Goal: Information Seeking & Learning: Learn about a topic

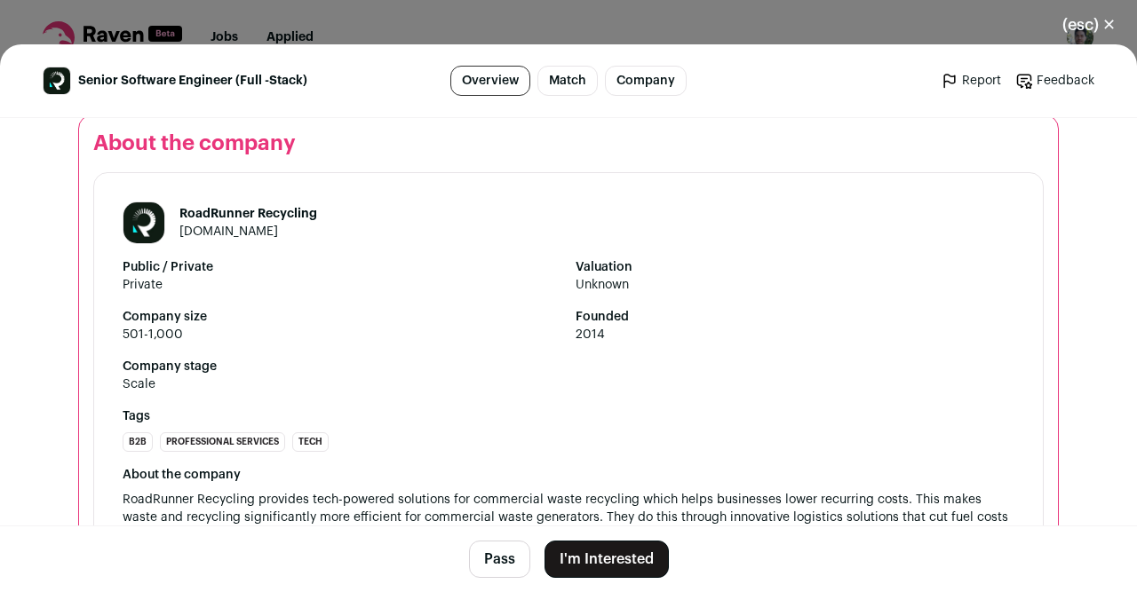
scroll to position [2552, 0]
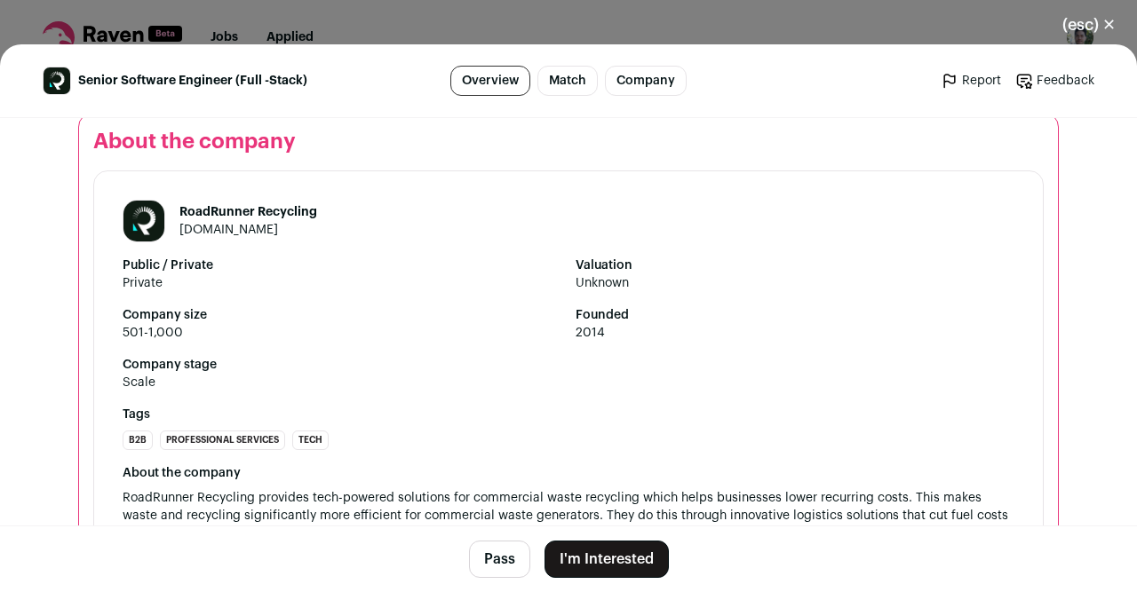
click at [1099, 29] on button "(esc) ✕" at bounding box center [1089, 24] width 96 height 39
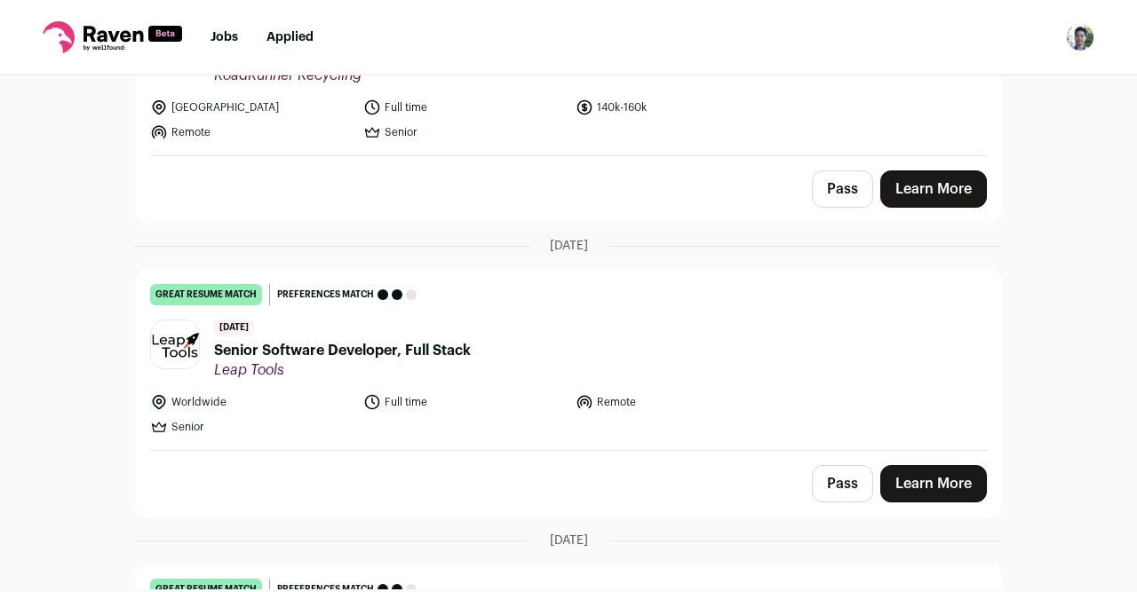
scroll to position [543, 0]
click at [637, 329] on header "[DATE] Senior Software Developer, Full Stack Leap Tools" at bounding box center [568, 349] width 837 height 60
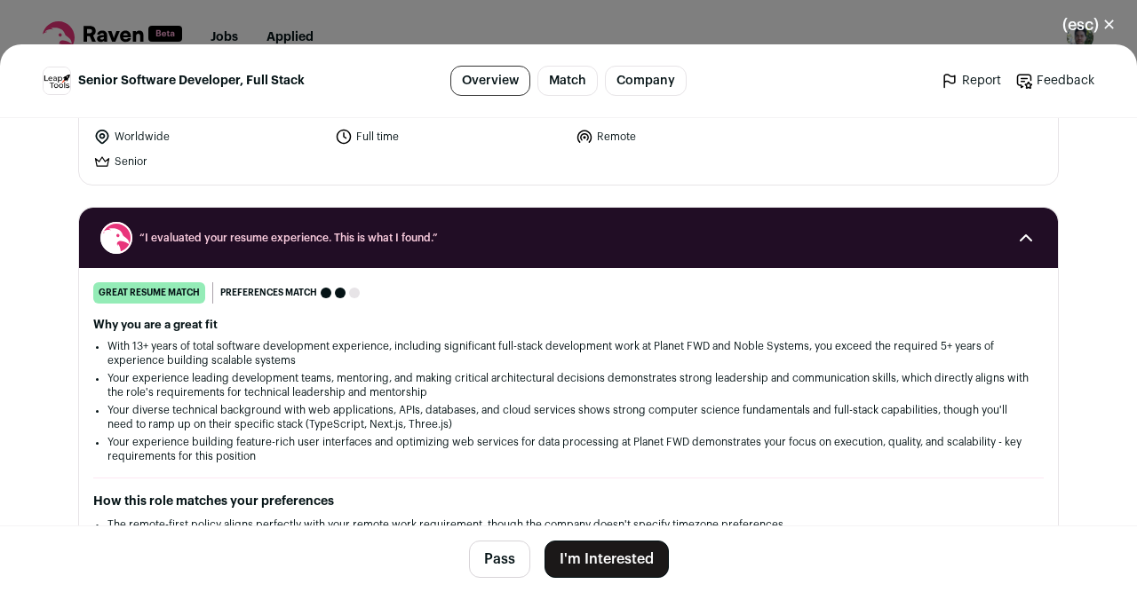
scroll to position [0, 0]
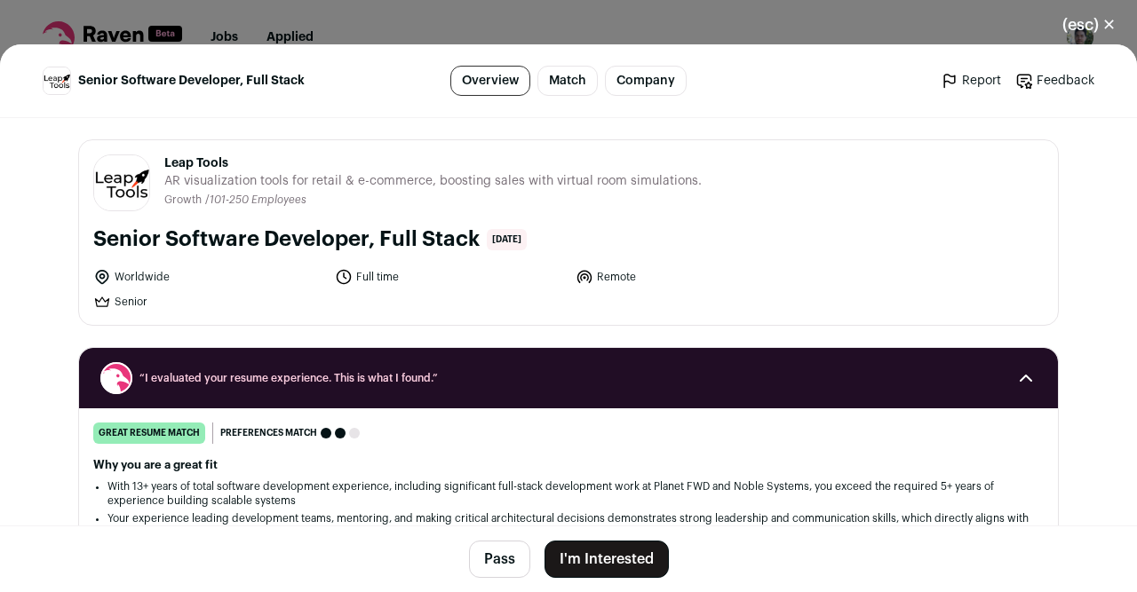
click at [1092, 24] on button "(esc) ✕" at bounding box center [1089, 24] width 96 height 39
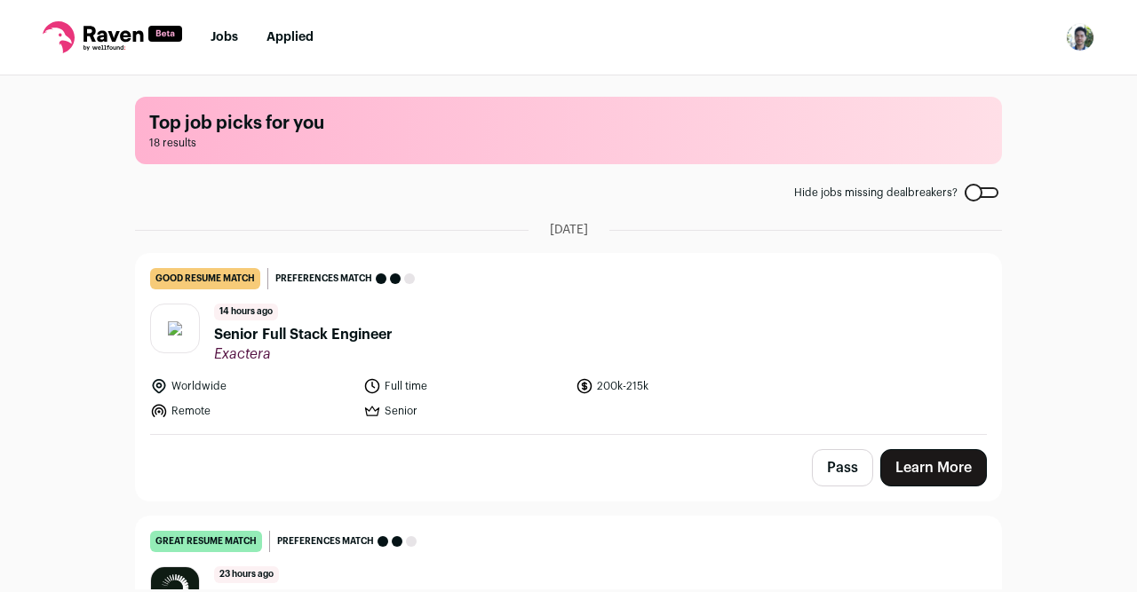
click at [342, 338] on span "Senior Full Stack Engineer" at bounding box center [303, 334] width 179 height 21
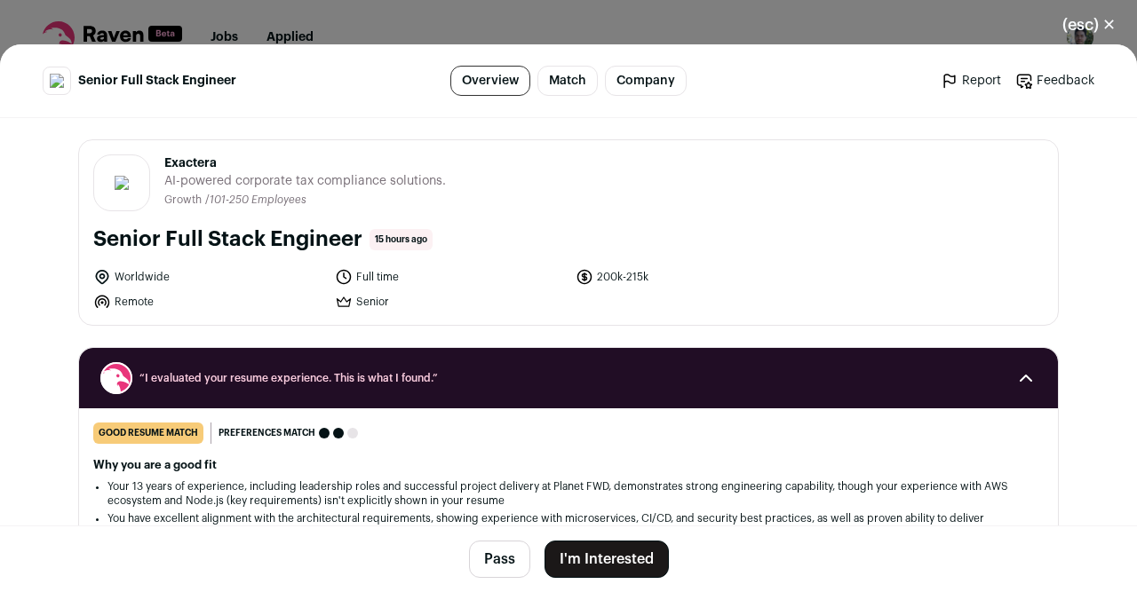
click at [1087, 26] on button "(esc) ✕" at bounding box center [1089, 24] width 96 height 39
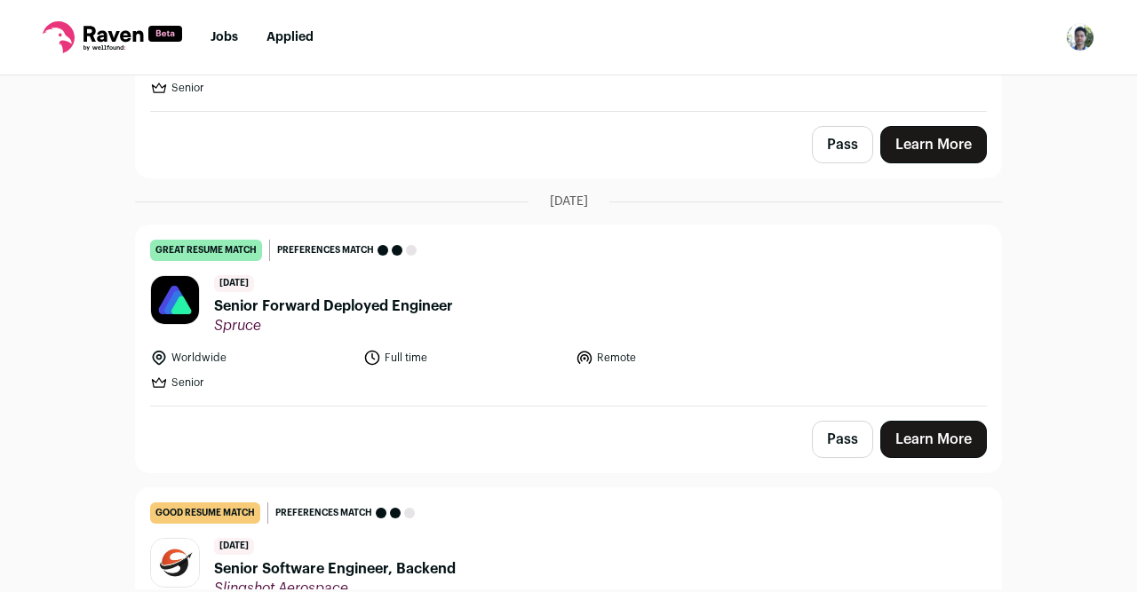
scroll to position [882, 0]
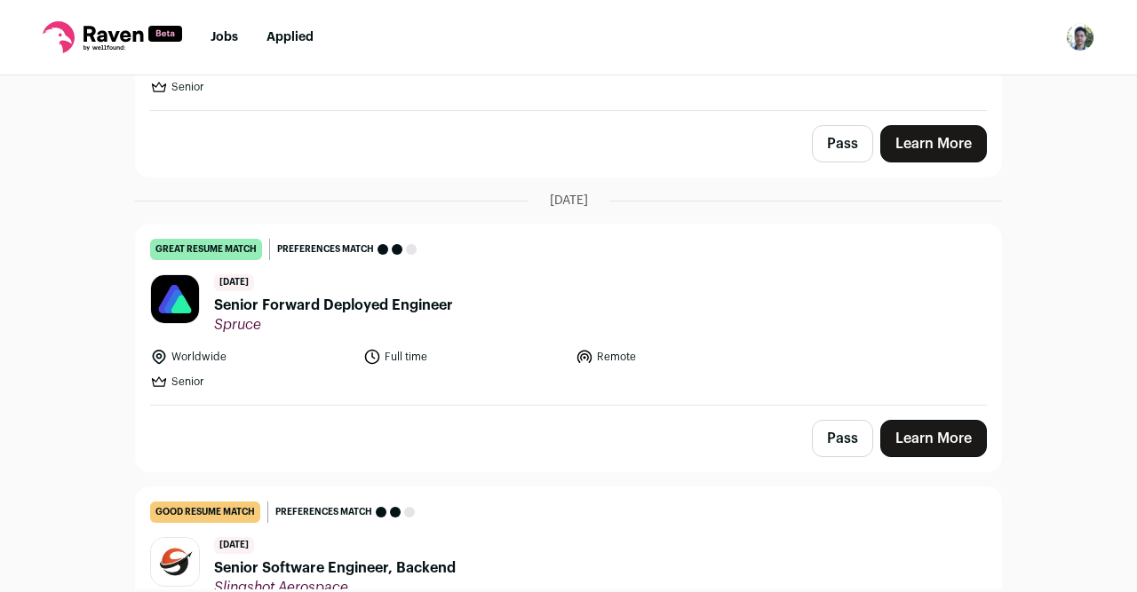
click at [704, 274] on header "[DATE] Senior Forward Deployed Engineer [GEOGRAPHIC_DATA]" at bounding box center [568, 304] width 837 height 60
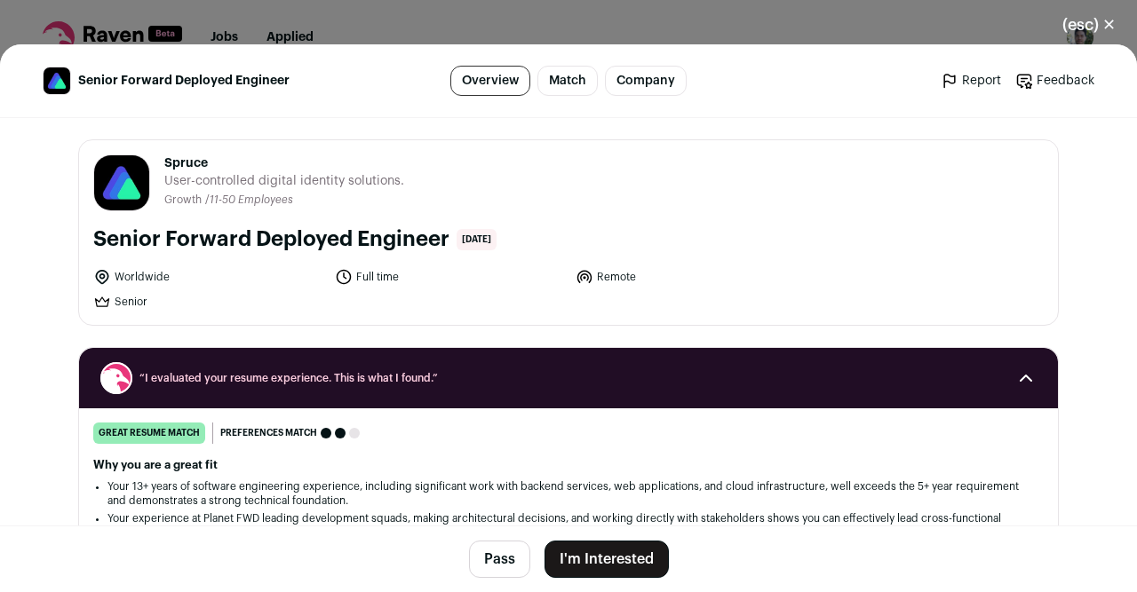
click at [1095, 22] on button "(esc) ✕" at bounding box center [1089, 24] width 96 height 39
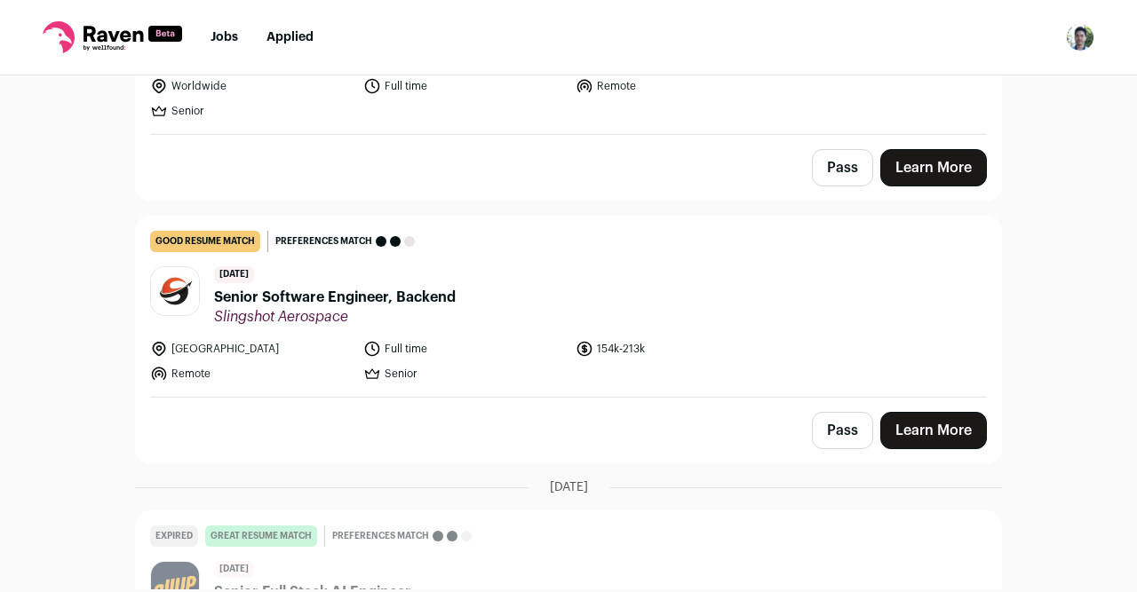
scroll to position [1154, 0]
click at [638, 301] on header "[DATE] Senior Software Engineer, Backend Slingshot Aerospace" at bounding box center [568, 296] width 837 height 60
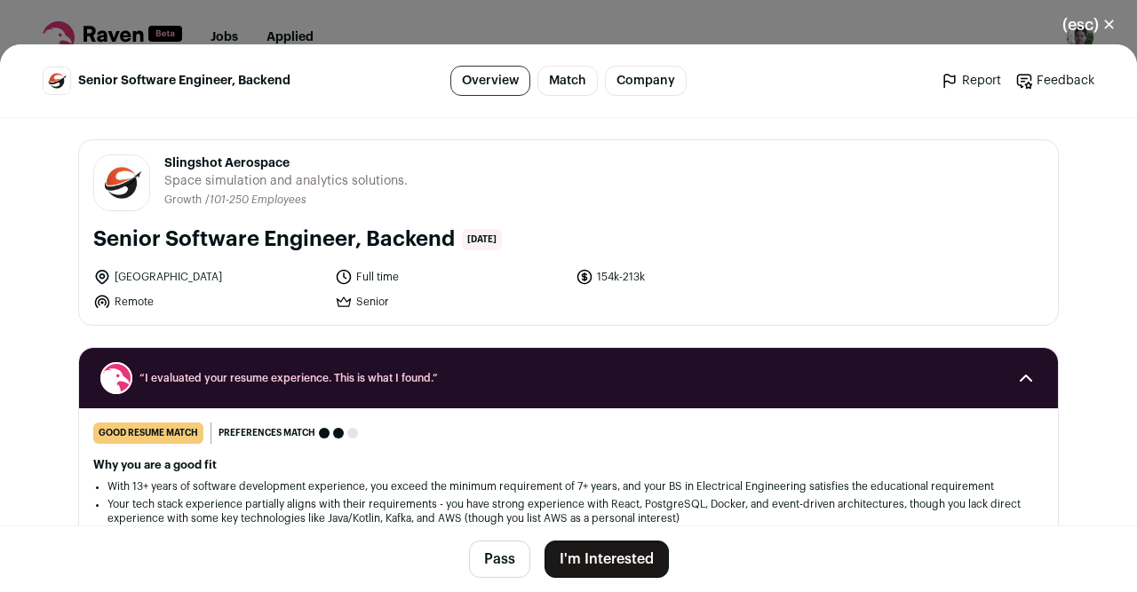
click at [1100, 35] on button "(esc) ✕" at bounding box center [1089, 24] width 96 height 39
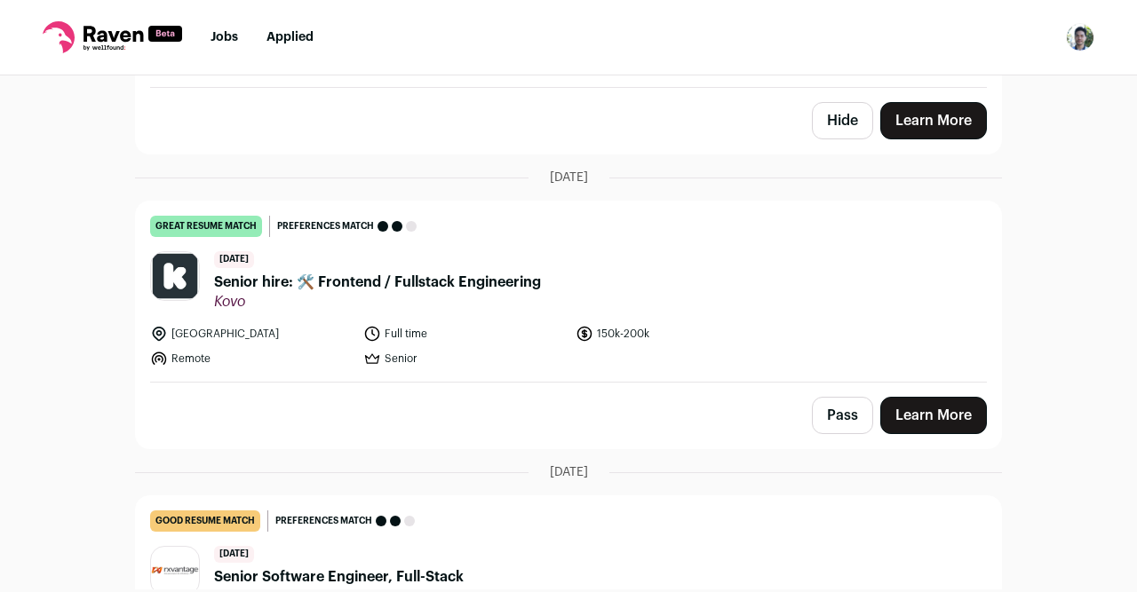
scroll to position [2053, 0]
click at [569, 303] on link "great resume match You meet the must-have requirements, the nice-to-have requir…" at bounding box center [568, 291] width 865 height 180
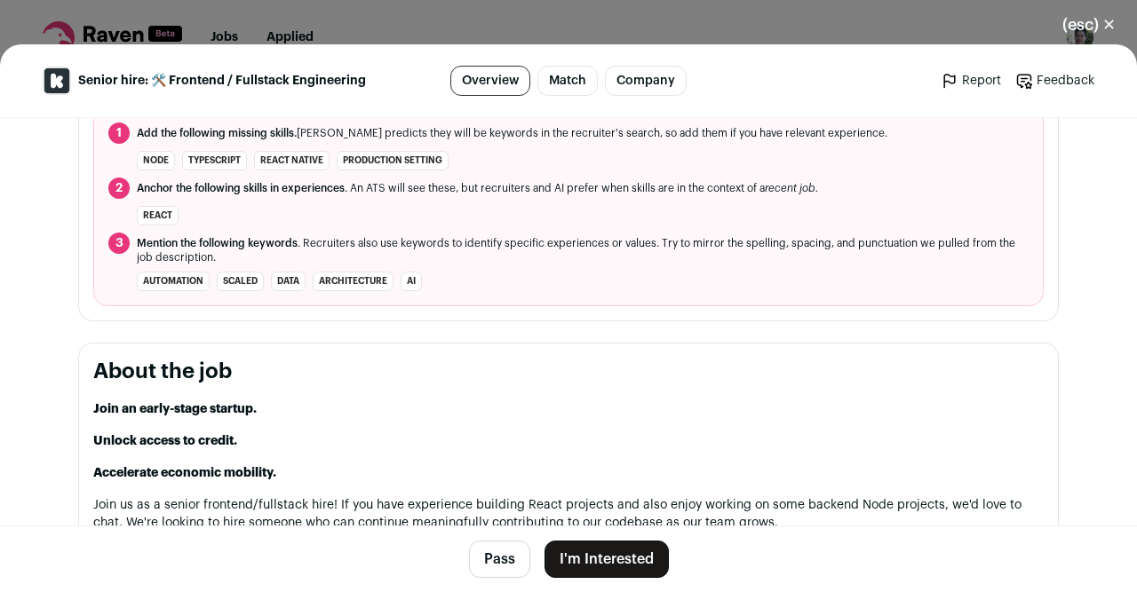
scroll to position [724, 0]
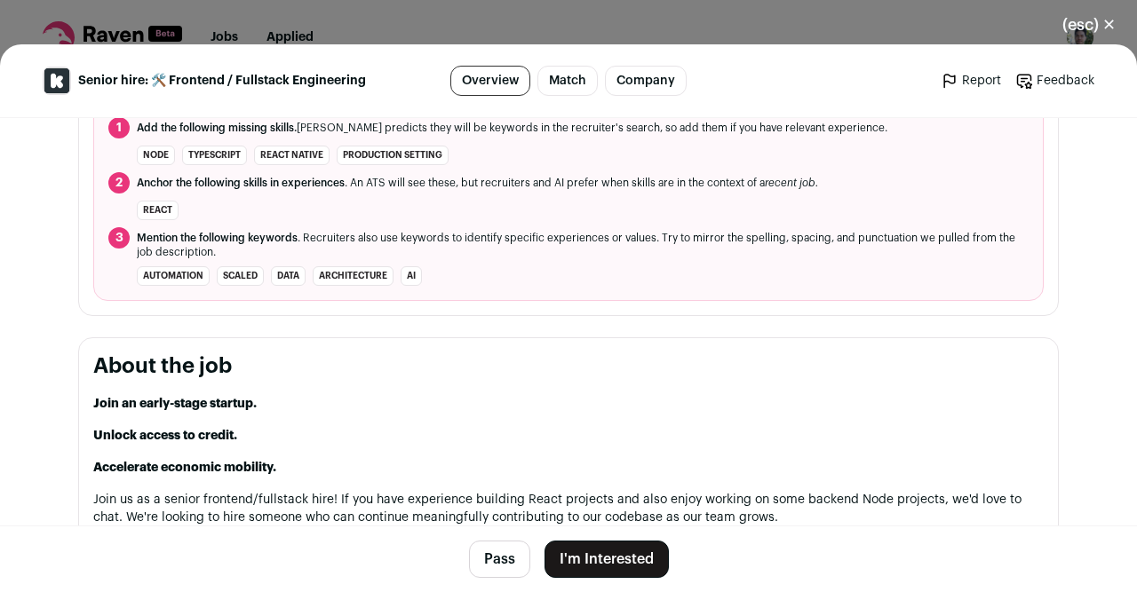
click at [1095, 26] on button "(esc) ✕" at bounding box center [1089, 24] width 96 height 39
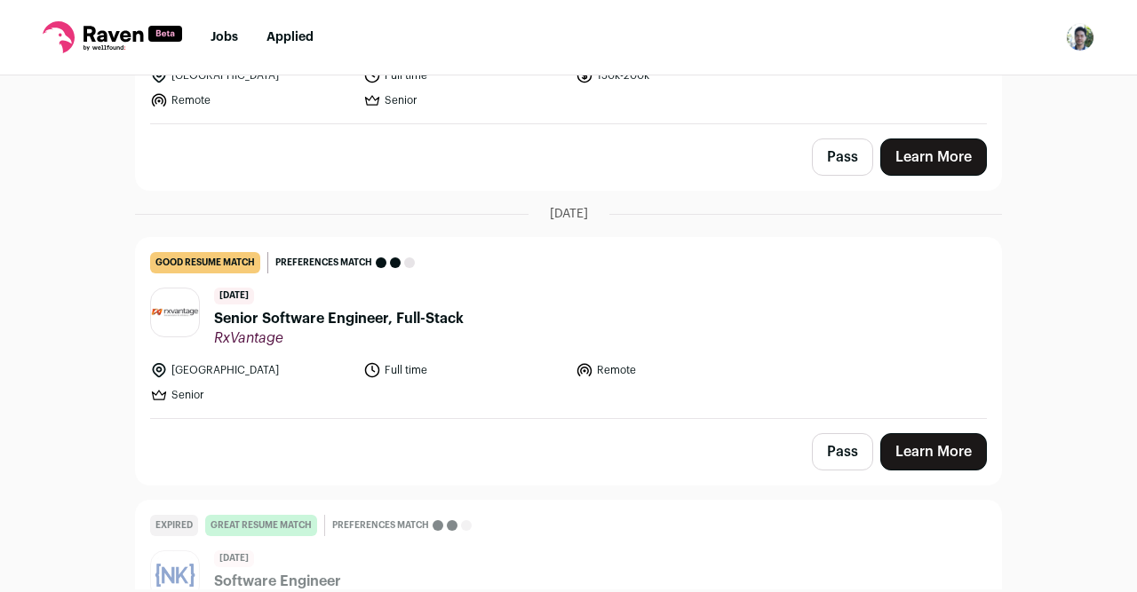
scroll to position [2312, 0]
click at [759, 367] on li "Remote" at bounding box center [676, 370] width 202 height 18
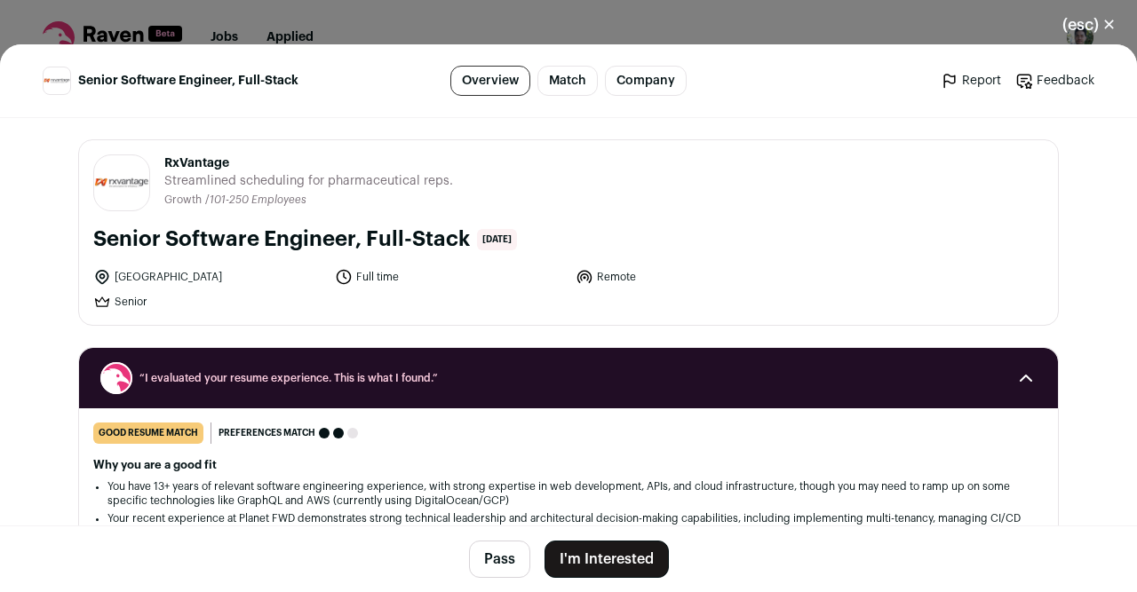
click at [1090, 19] on button "(esc) ✕" at bounding box center [1089, 24] width 96 height 39
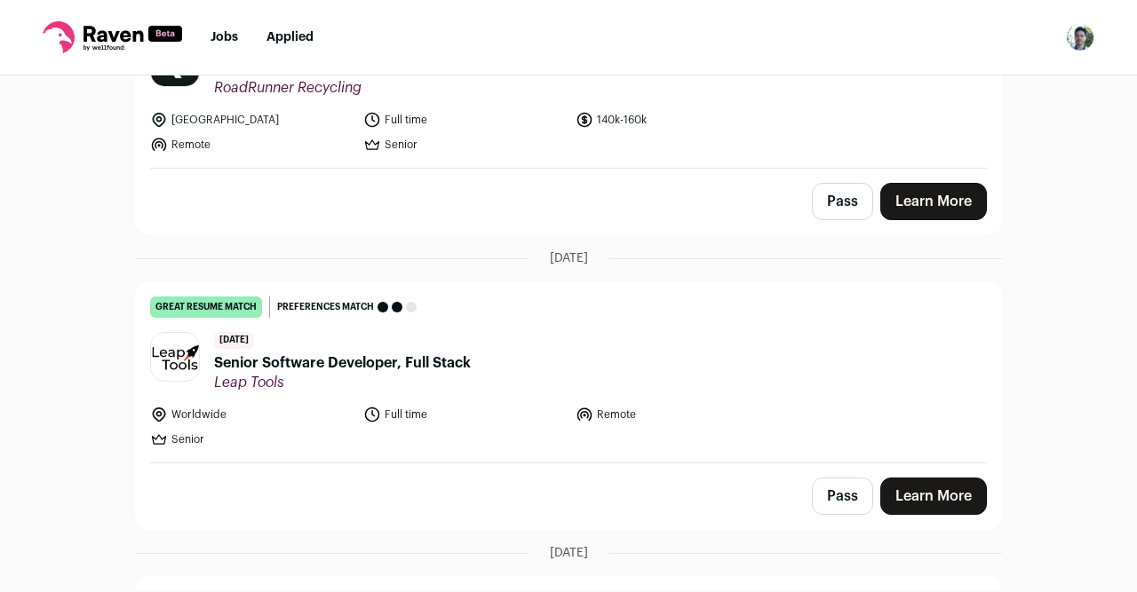
scroll to position [529, 0]
click at [631, 424] on ul "Worldwide Full time Remote Senior" at bounding box center [464, 427] width 628 height 43
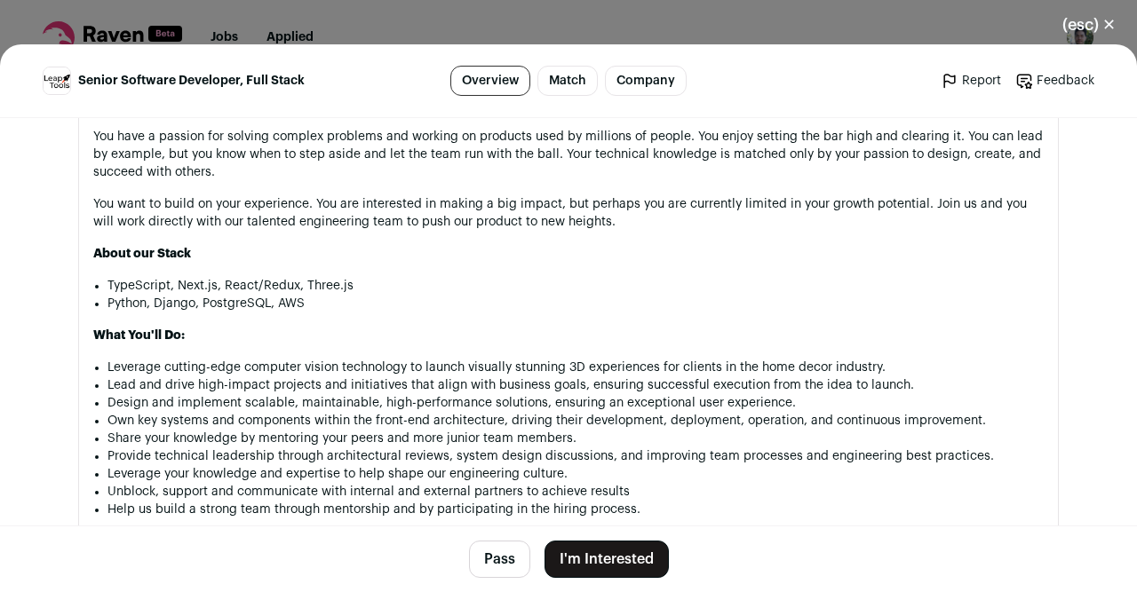
scroll to position [1250, 0]
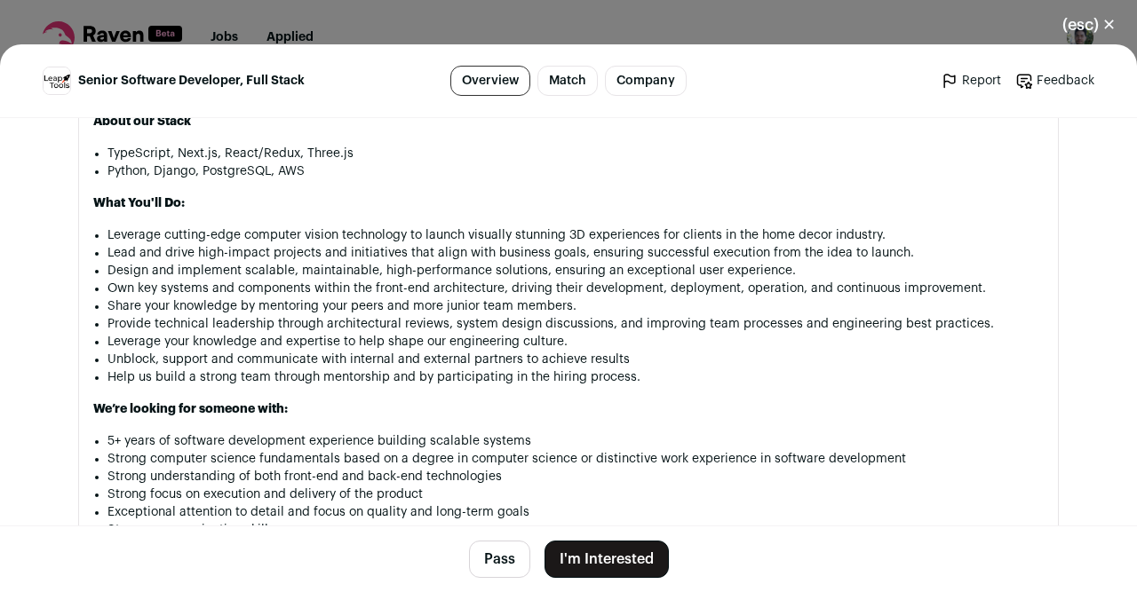
click at [1098, 28] on button "(esc) ✕" at bounding box center [1089, 24] width 96 height 39
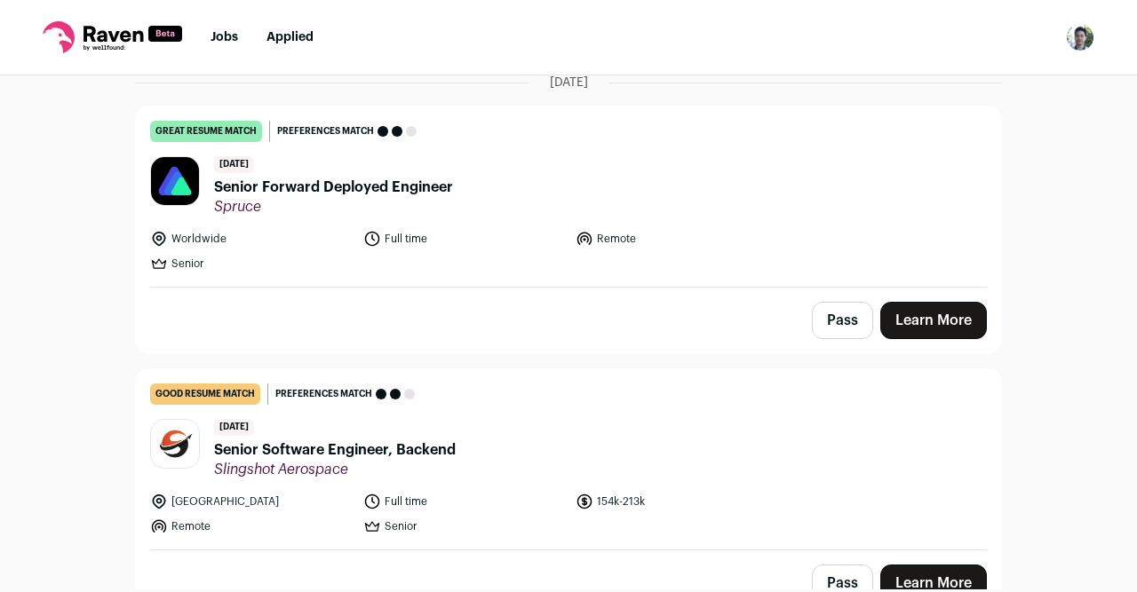
scroll to position [1002, 0]
